Goal: Check status: Check status

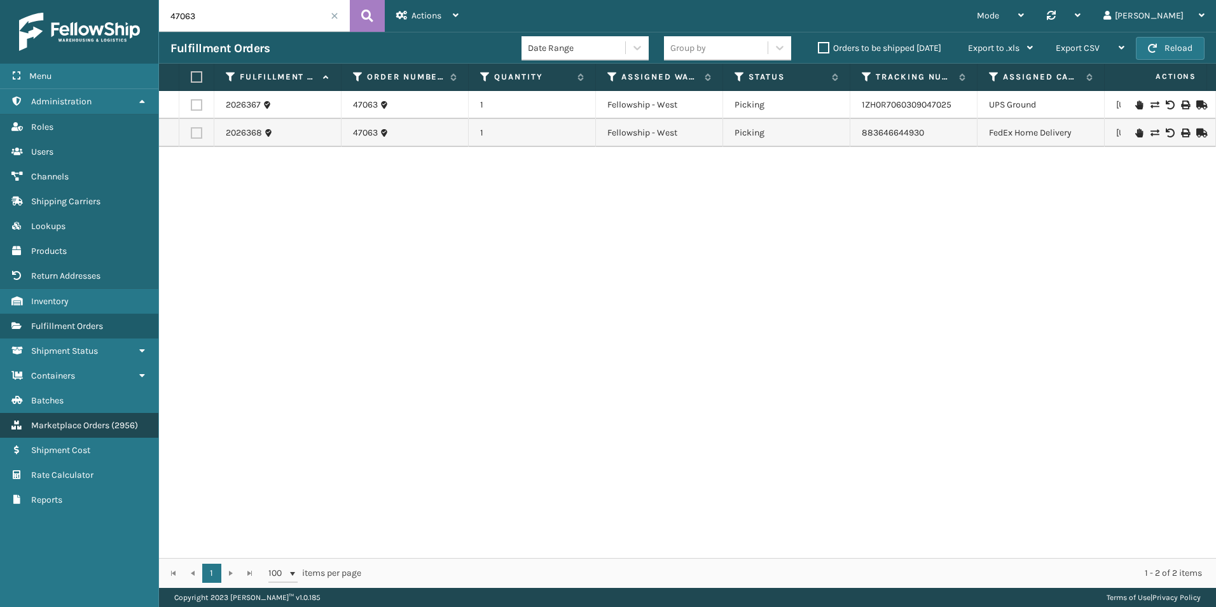
click at [113, 420] on span "( 2956 )" at bounding box center [124, 425] width 27 height 11
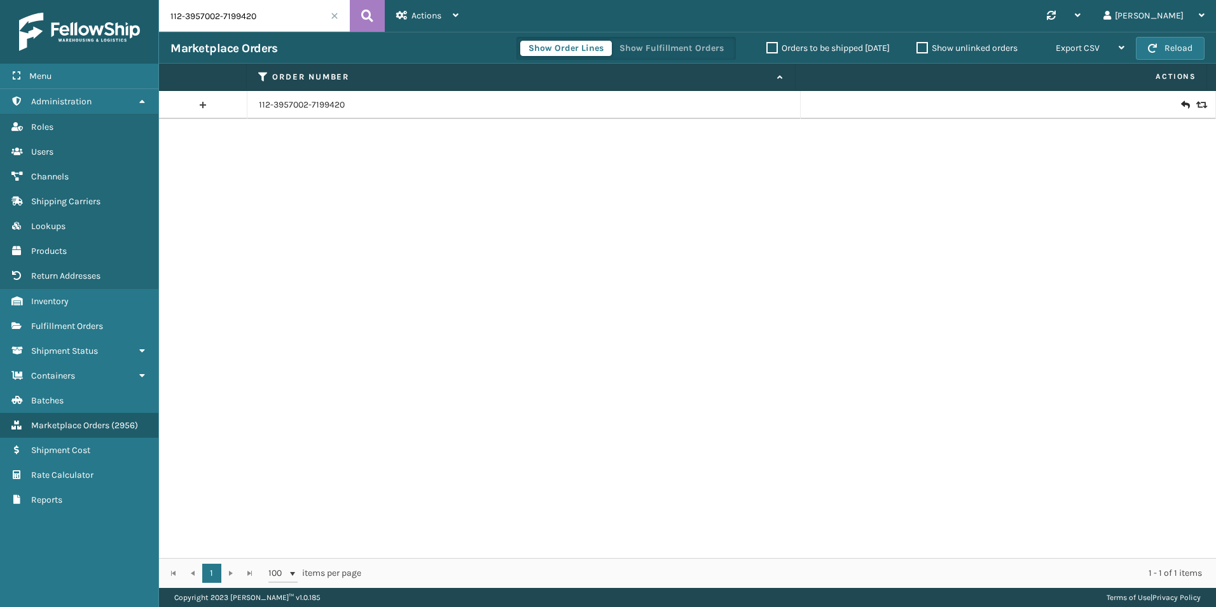
click at [289, 4] on input "112-3957002-7199420" at bounding box center [254, 16] width 191 height 32
click at [286, 10] on input "112-3957002-7199420" at bounding box center [254, 16] width 191 height 32
paste input "46955"
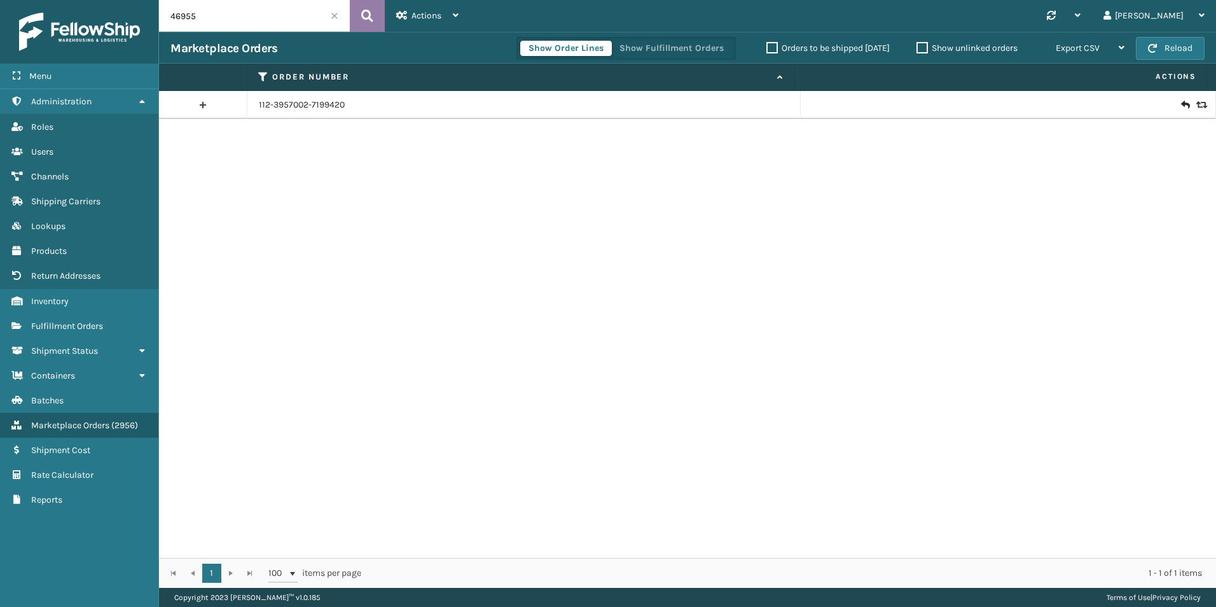
type input "46955"
click at [364, 17] on icon at bounding box center [367, 15] width 12 height 19
click at [1195, 110] on td at bounding box center [1008, 105] width 415 height 28
click at [1196, 106] on icon at bounding box center [1200, 104] width 8 height 9
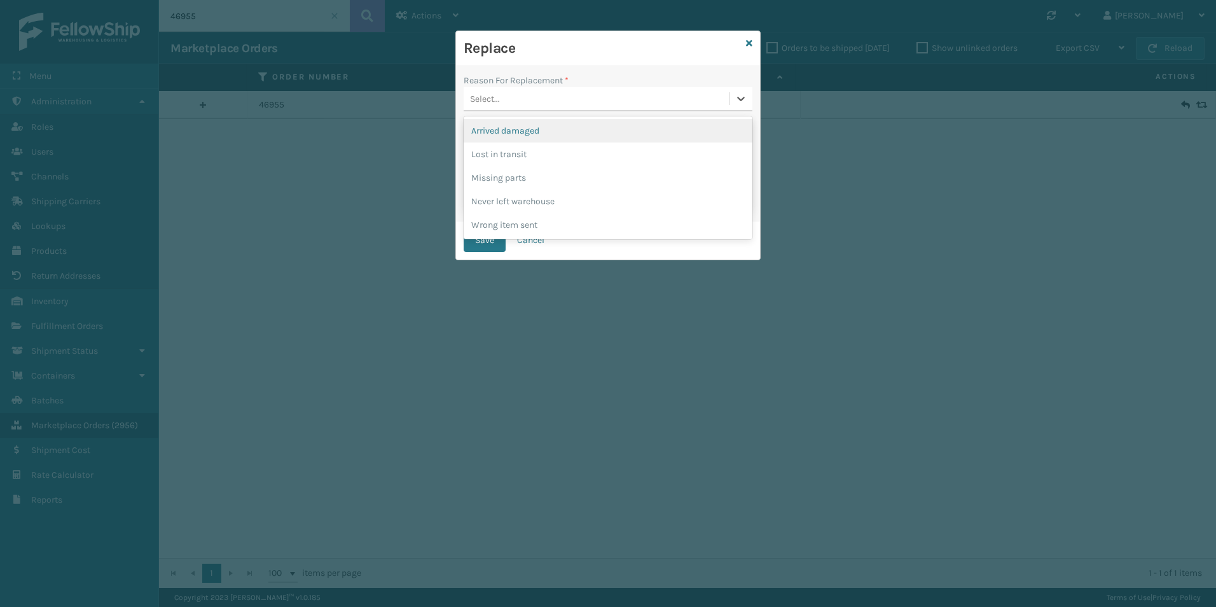
click at [632, 102] on div "Select..." at bounding box center [596, 98] width 265 height 21
click at [576, 149] on div "Lost in transit" at bounding box center [608, 154] width 289 height 24
click at [487, 243] on button "Save" at bounding box center [485, 240] width 42 height 23
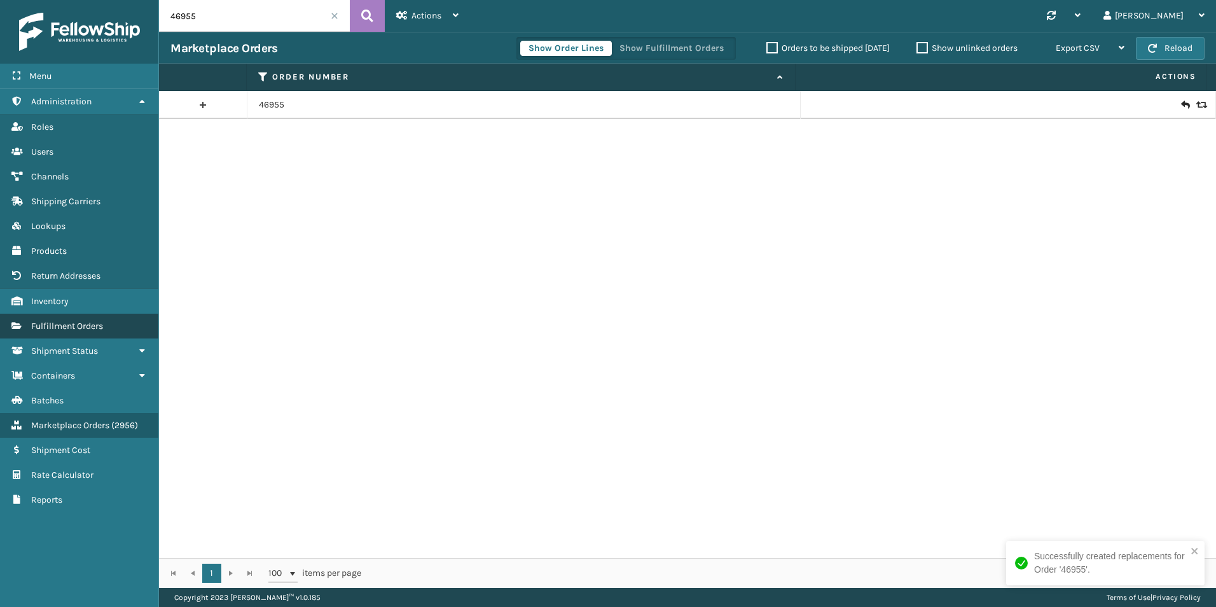
click at [95, 329] on span "Fulfillment Orders" at bounding box center [67, 326] width 72 height 11
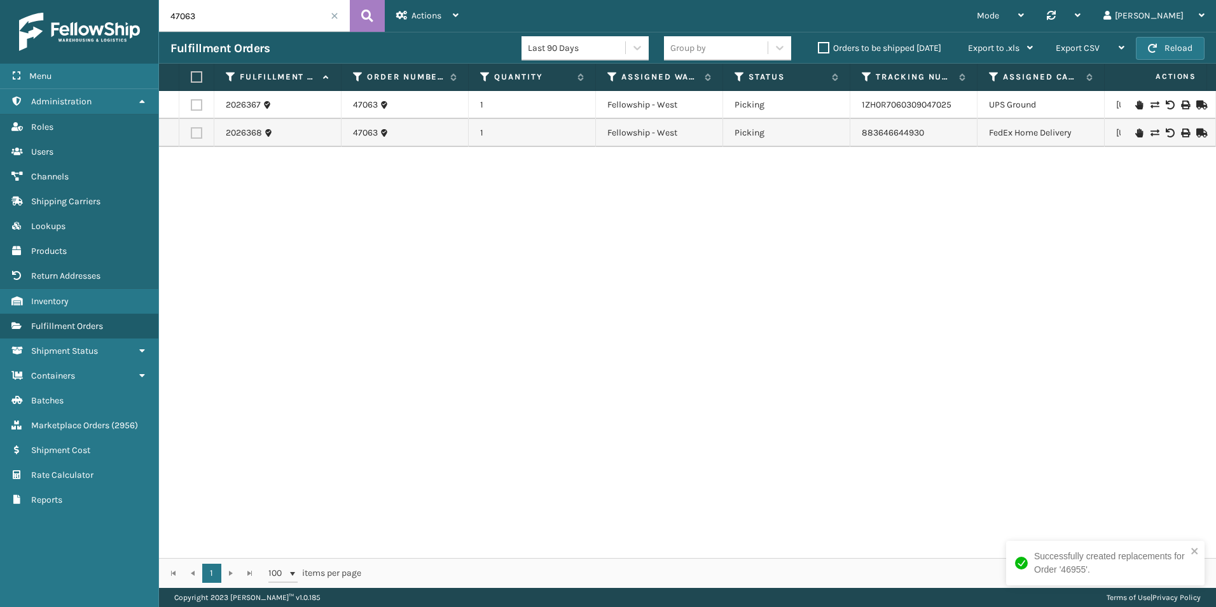
click at [222, 12] on input "47063" at bounding box center [254, 16] width 191 height 32
paste input "6955"
type input "46955"
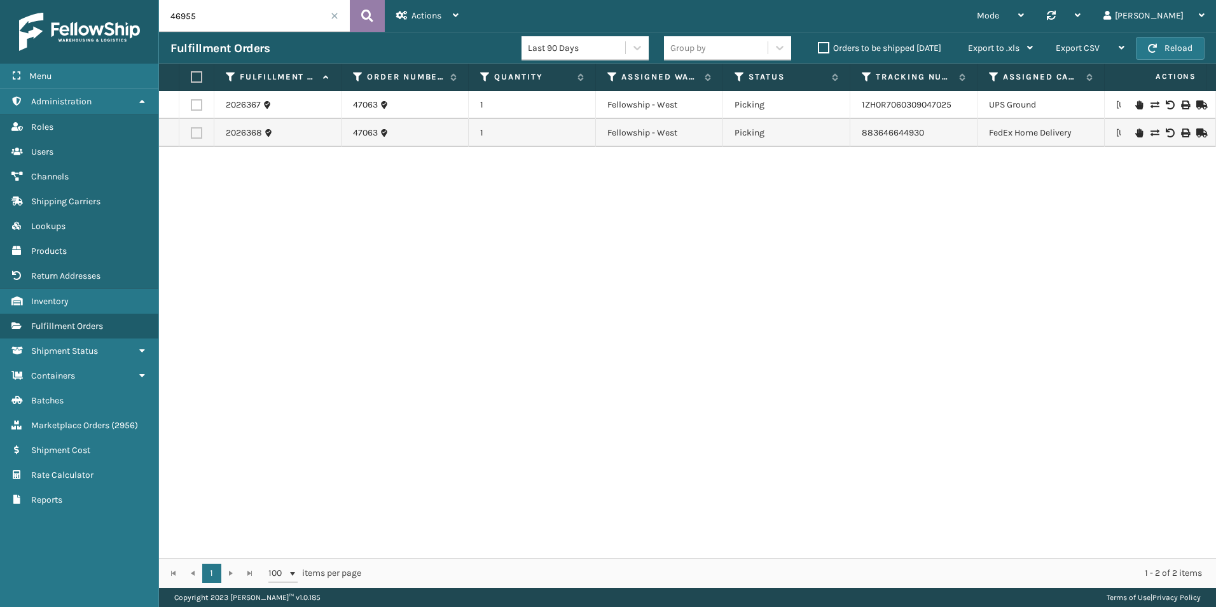
click at [368, 23] on icon at bounding box center [367, 15] width 12 height 19
click at [371, 13] on icon at bounding box center [367, 15] width 12 height 19
drag, startPoint x: 1055, startPoint y: 363, endPoint x: 1177, endPoint y: 383, distance: 123.2
click at [1055, 363] on div "2003924 46955 1 Swarthmore Exit Scan 1ZH0R7060331155410 UPS Ground [US_STATE] 2…" at bounding box center [687, 324] width 1057 height 467
drag, startPoint x: 1151, startPoint y: 461, endPoint x: 1213, endPoint y: 467, distance: 62.0
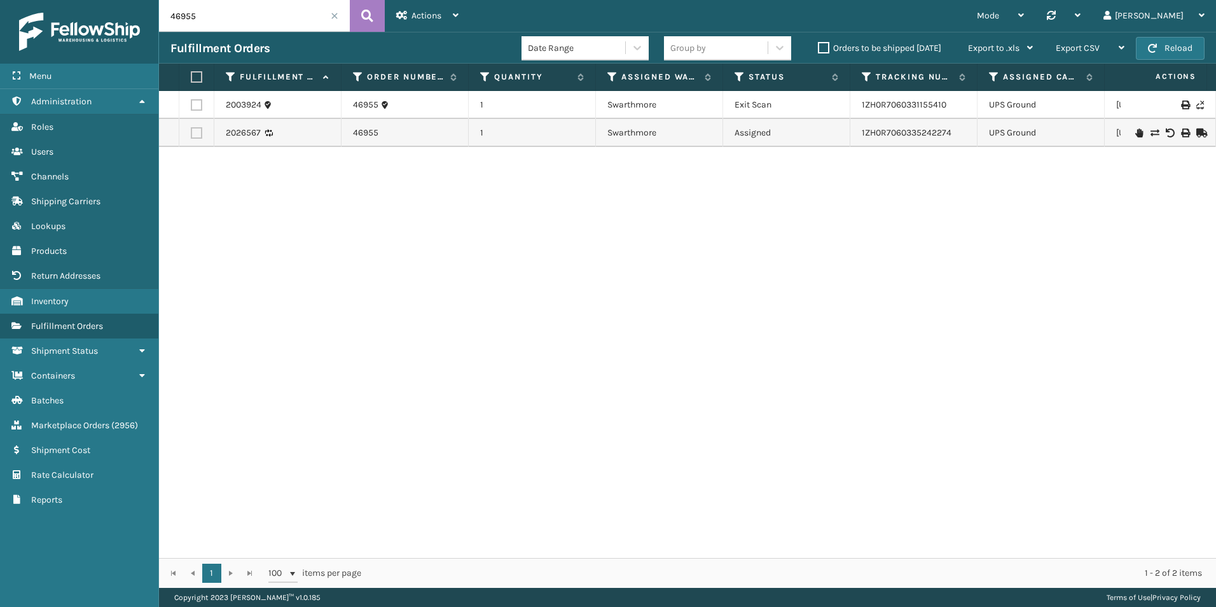
click at [1152, 462] on div "2003924 46955 1 Swarthmore Exit Scan 1ZH0R7060331155410 UPS Ground [US_STATE] 2…" at bounding box center [687, 324] width 1057 height 467
drag, startPoint x: 920, startPoint y: 396, endPoint x: 926, endPoint y: 374, distance: 23.1
click at [920, 396] on div "2003924 46955 1 Swarthmore Exit Scan 1ZH0R7060331155410 UPS Ground [US_STATE] 2…" at bounding box center [687, 324] width 1057 height 467
drag, startPoint x: 963, startPoint y: 131, endPoint x: 848, endPoint y: 130, distance: 114.5
click at [848, 130] on tr "2026567 46955 1 Swarthmore Assigned 1ZH0R7060335242274 UPS Ground [US_STATE]" at bounding box center [806, 133] width 1295 height 28
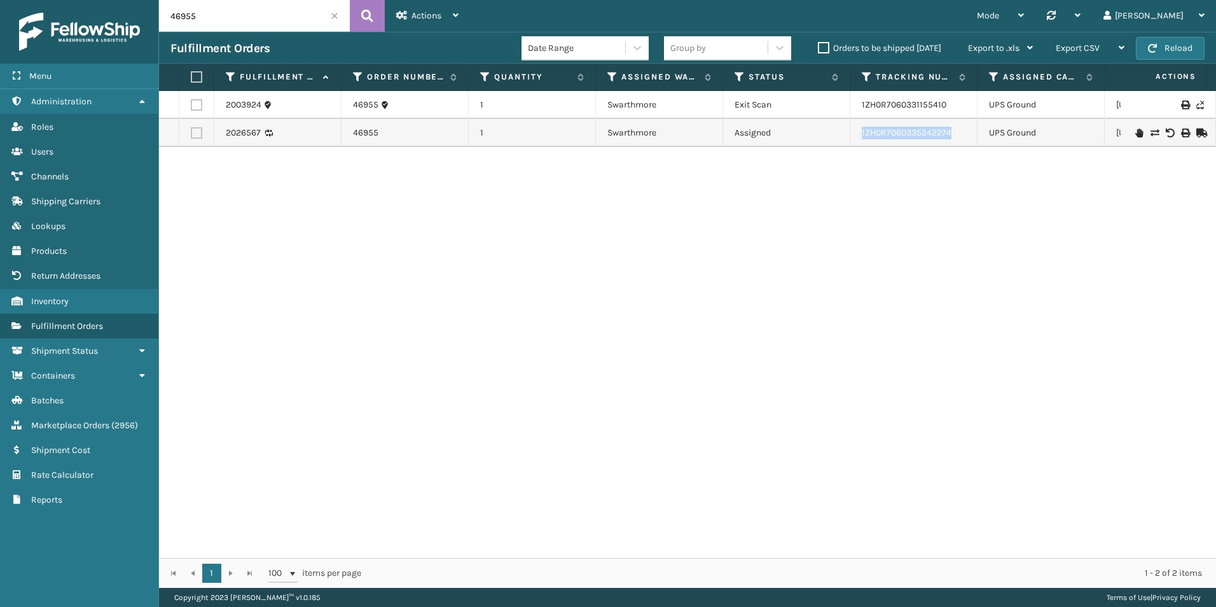
copy tr "1ZH0R7060335242274"
